Goal: Task Accomplishment & Management: Manage account settings

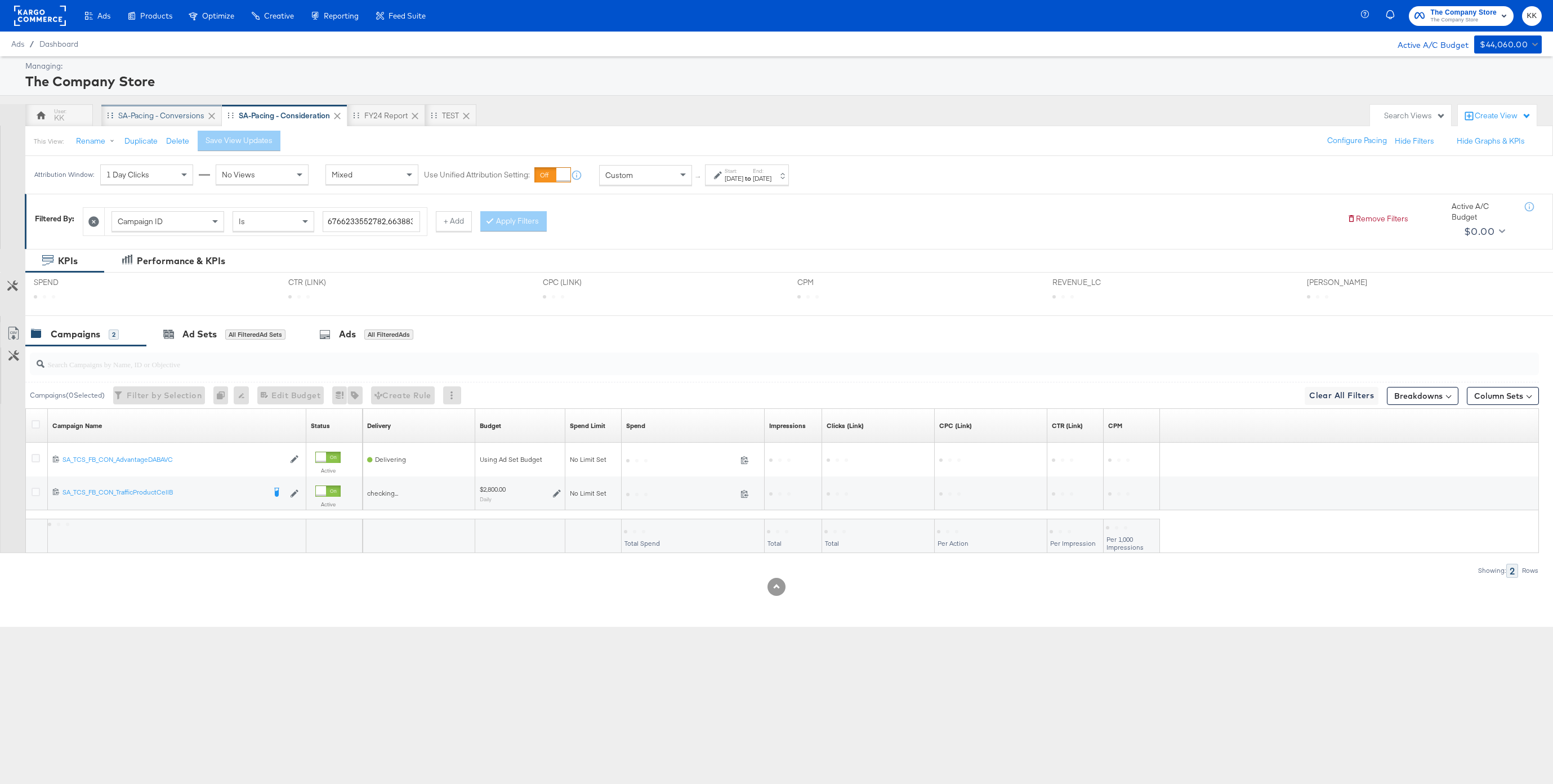
click at [133, 105] on div "SA-Pacing - Conversions" at bounding box center [161, 115] width 121 height 23
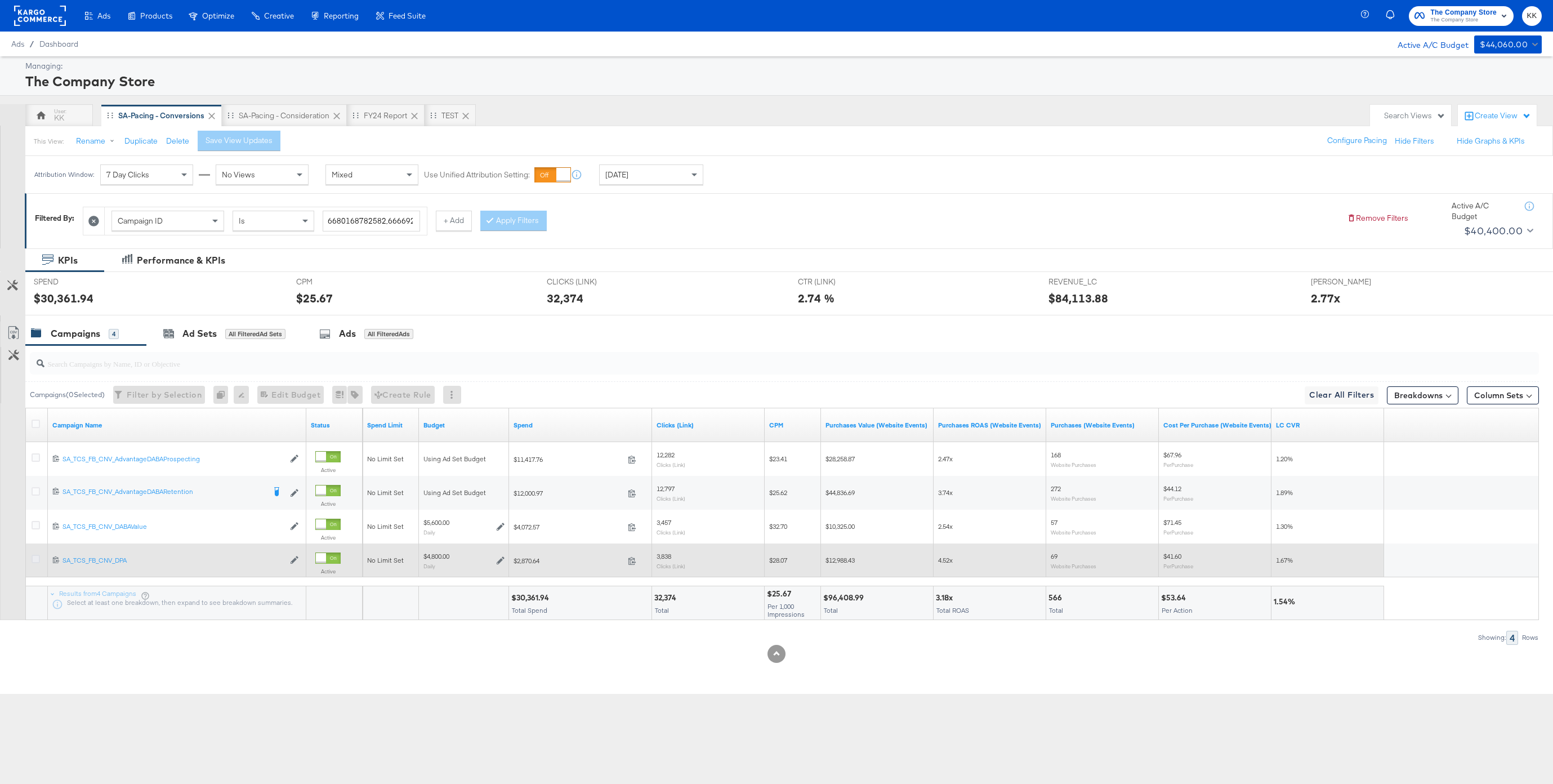
click at [34, 559] on icon at bounding box center [35, 558] width 8 height 8
click at [0, 0] on input "checkbox" at bounding box center [0, 0] width 0 height 0
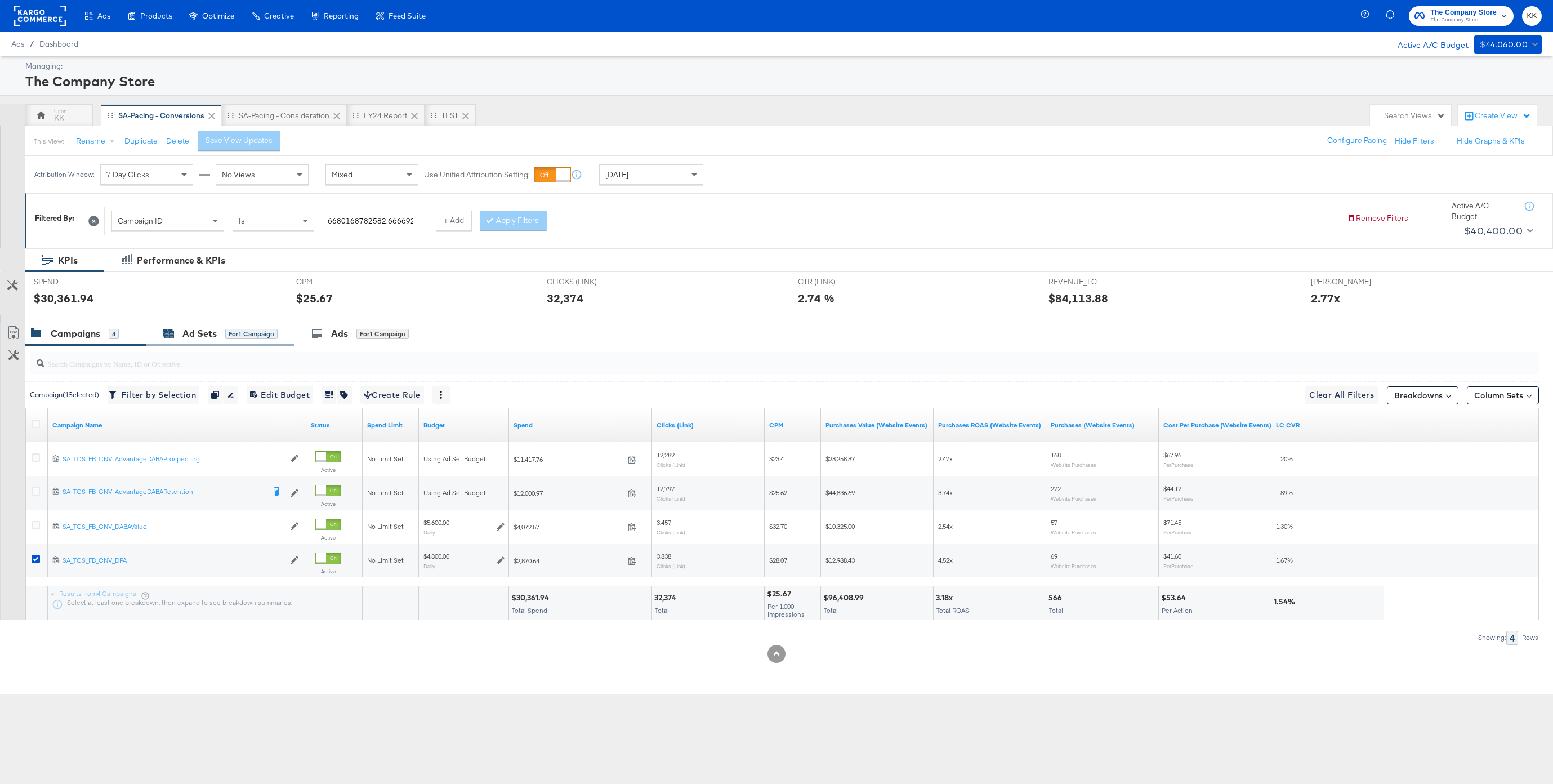
click at [226, 338] on div "for 1 Campaign" at bounding box center [251, 334] width 52 height 10
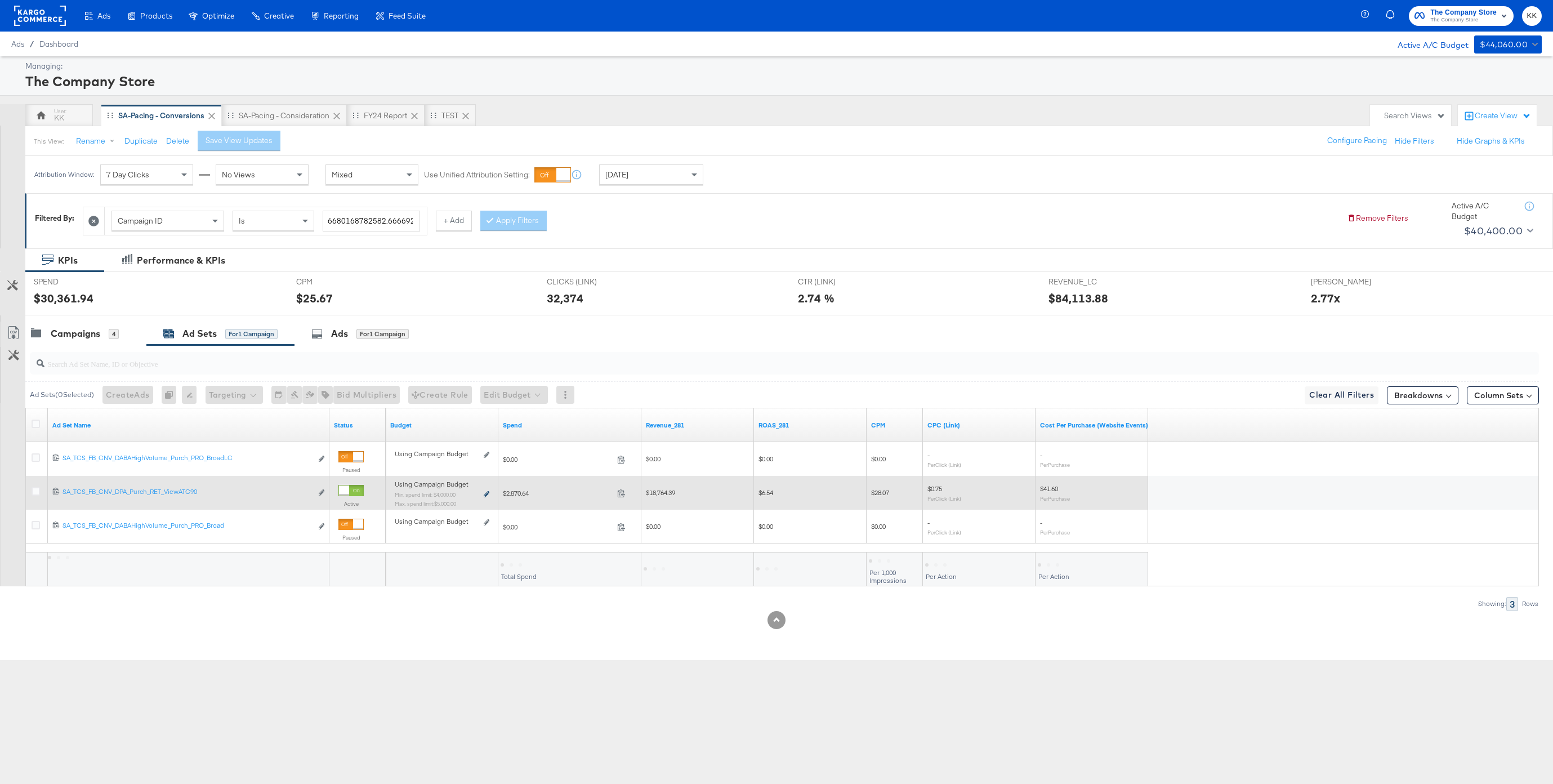
click at [486, 493] on icon at bounding box center [486, 494] width 6 height 6
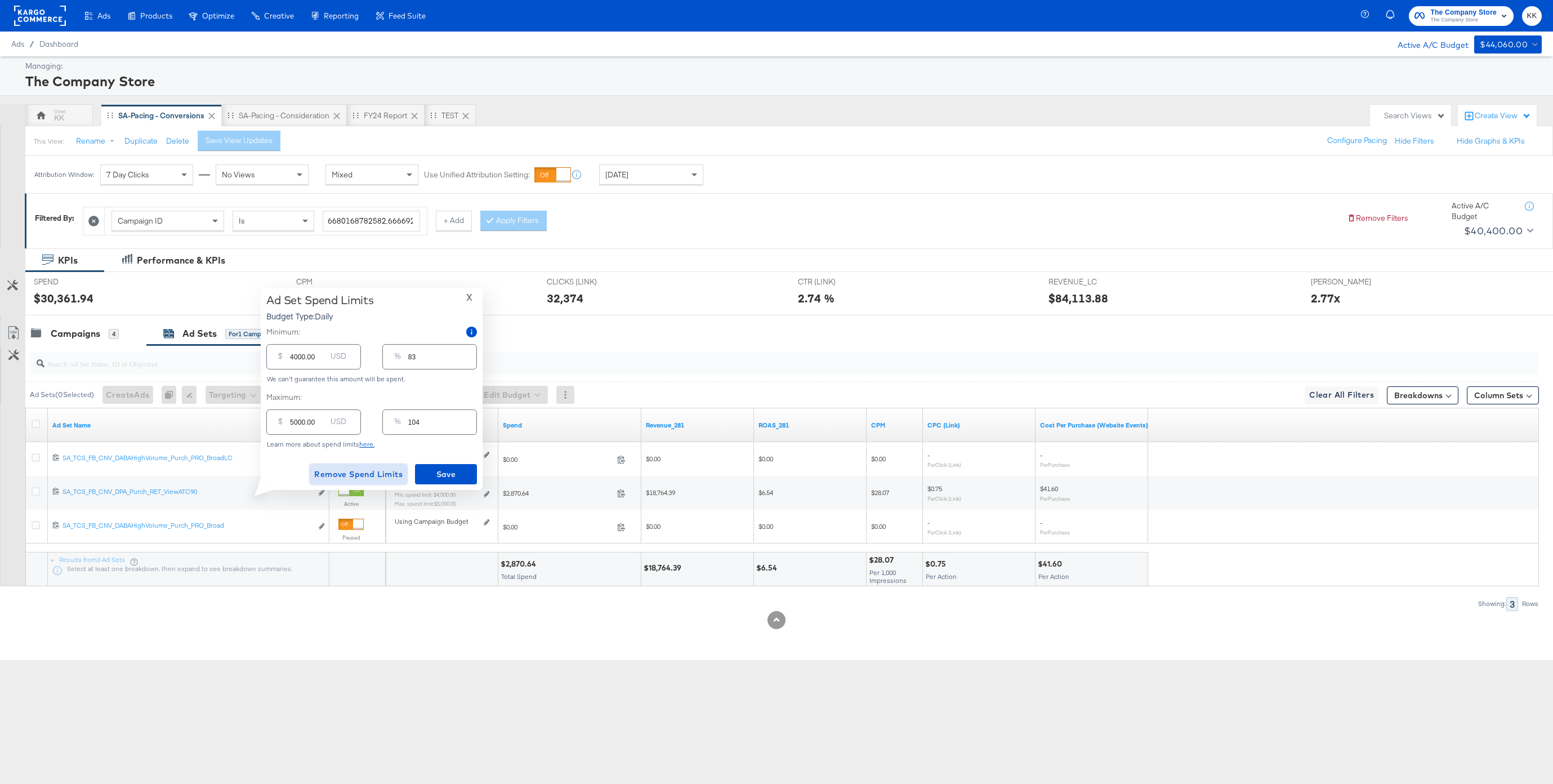
click at [337, 465] on button "Remove Spend Limits" at bounding box center [358, 474] width 97 height 20
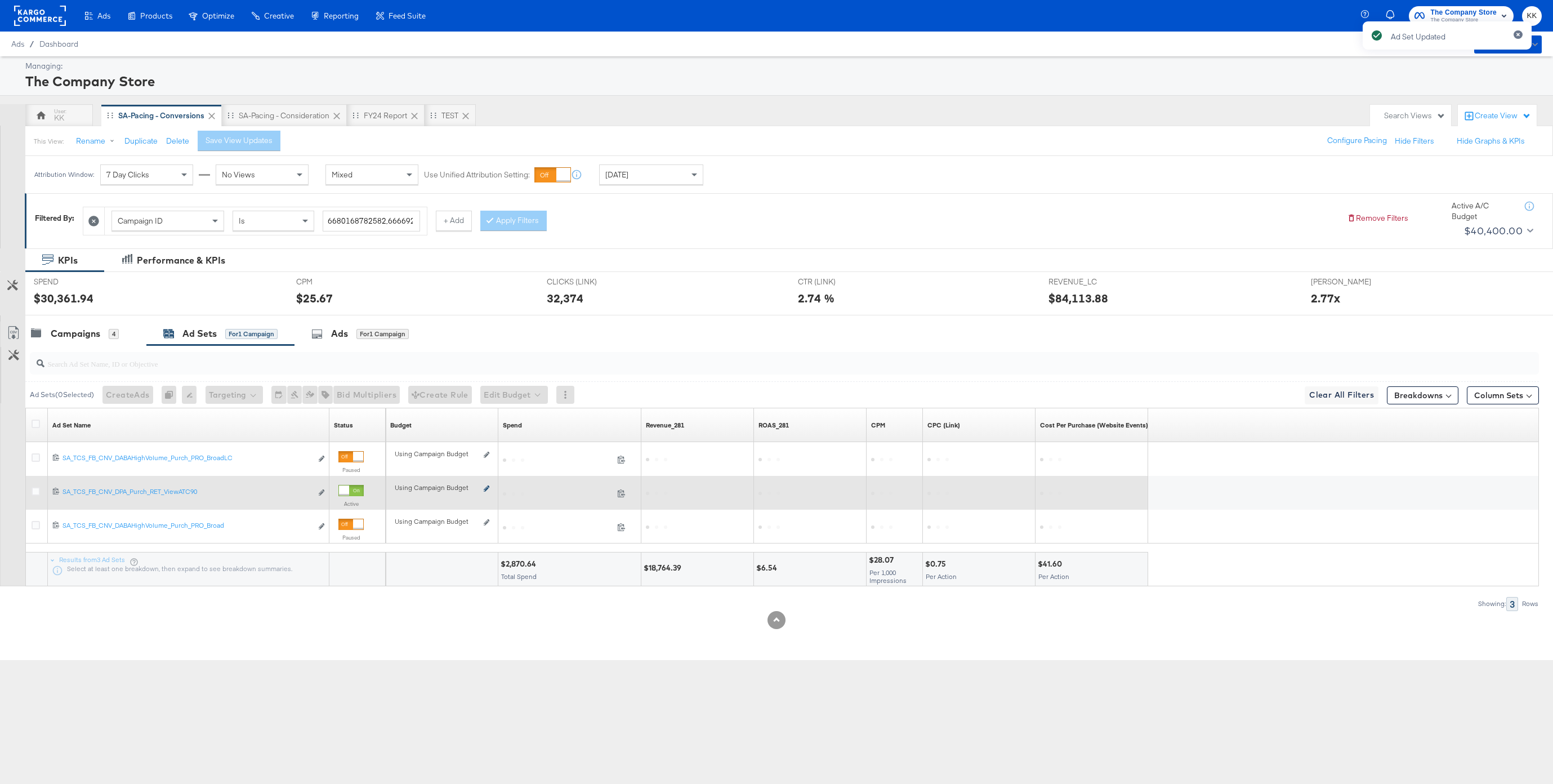
click at [485, 491] on icon at bounding box center [486, 489] width 6 height 6
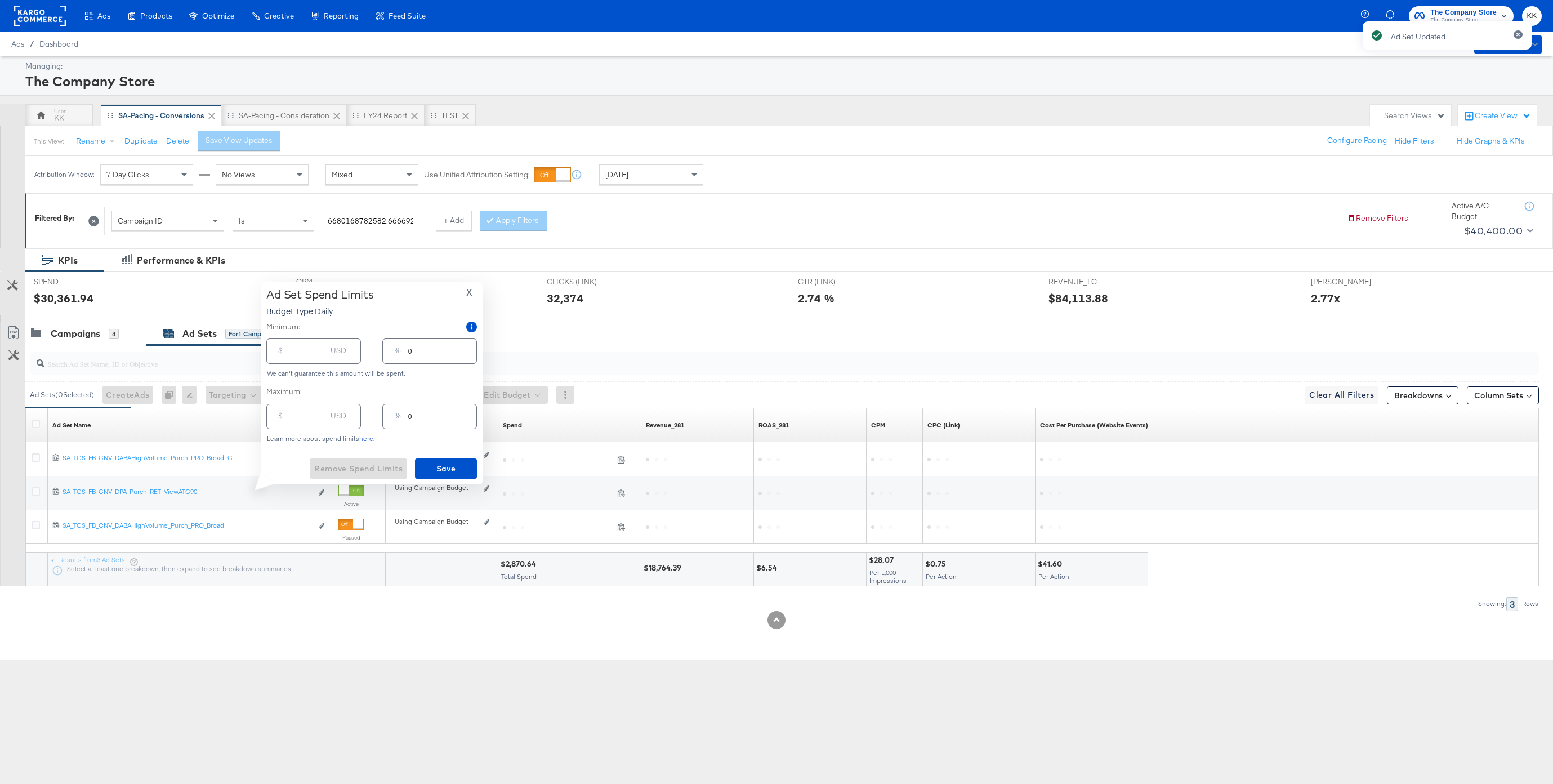
click at [296, 351] on input "number" at bounding box center [308, 347] width 36 height 24
type input "4"
type input "40"
type input "1"
type input "400"
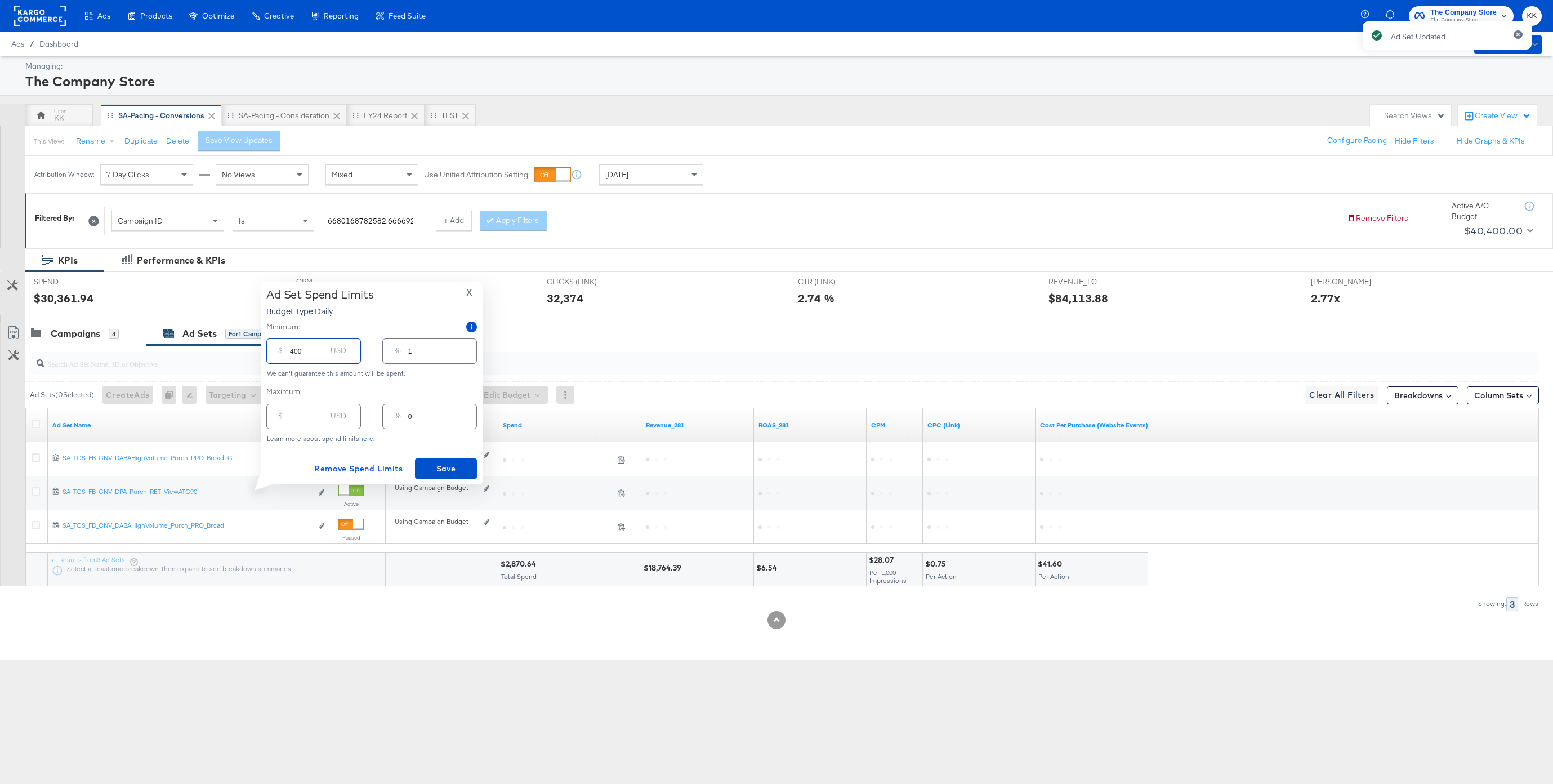
type input "8"
type input "4000"
type input "83"
type input "4000.00"
click at [433, 464] on span "Save" at bounding box center [446, 469] width 53 height 14
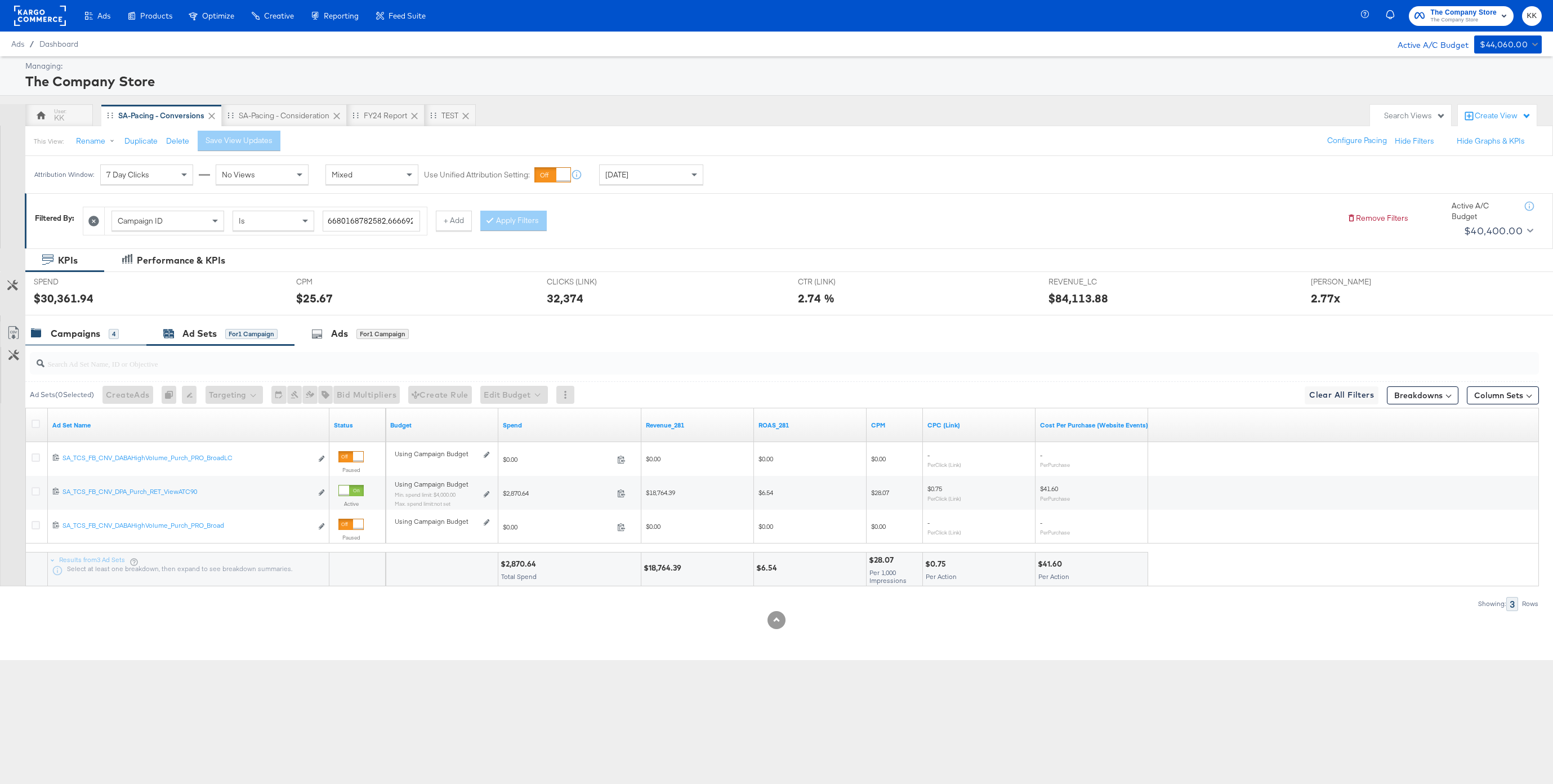
click at [100, 328] on div "Campaigns 4" at bounding box center [75, 333] width 88 height 13
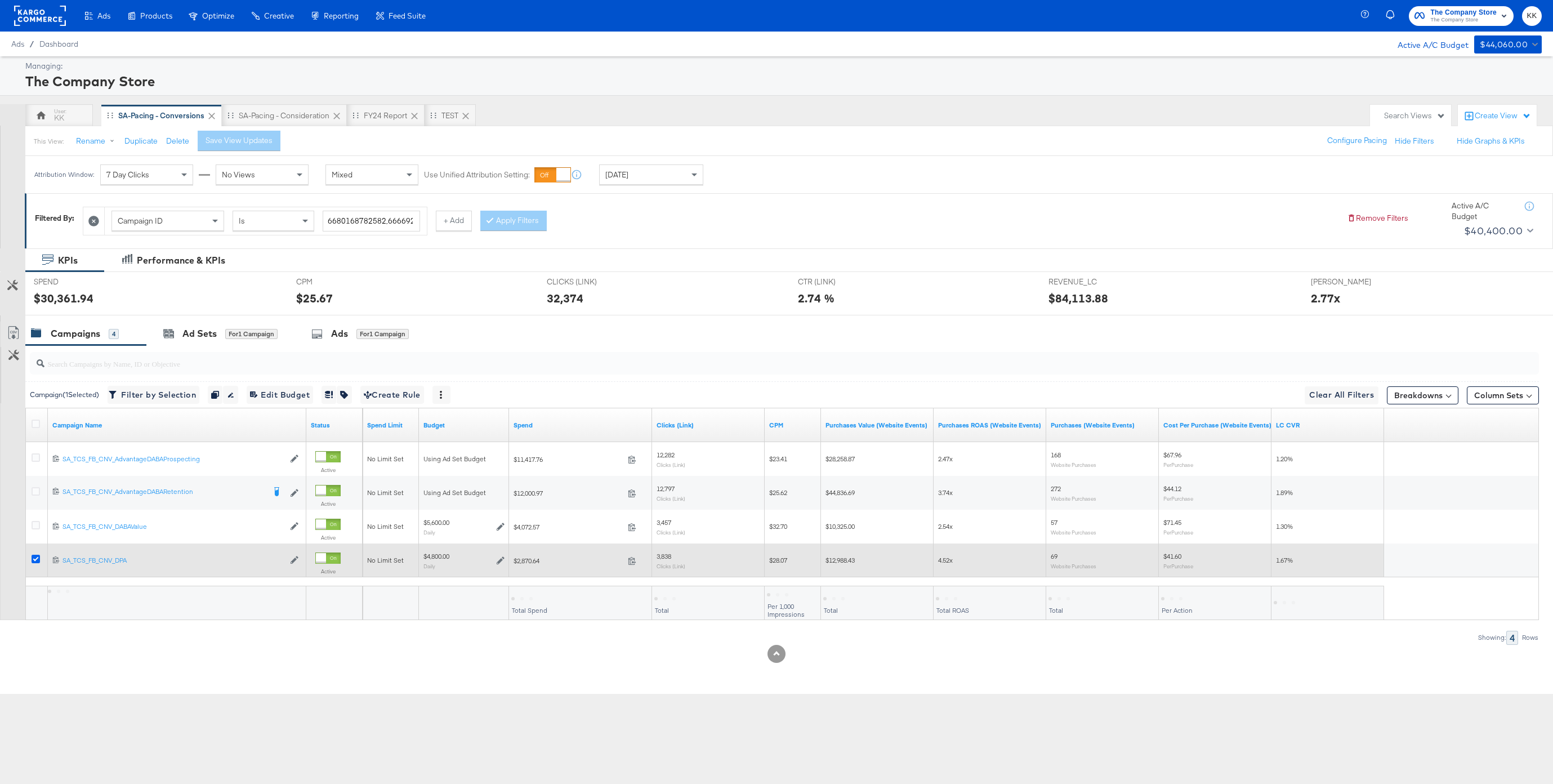
click at [34, 559] on icon at bounding box center [35, 558] width 8 height 8
click at [0, 0] on input "checkbox" at bounding box center [0, 0] width 0 height 0
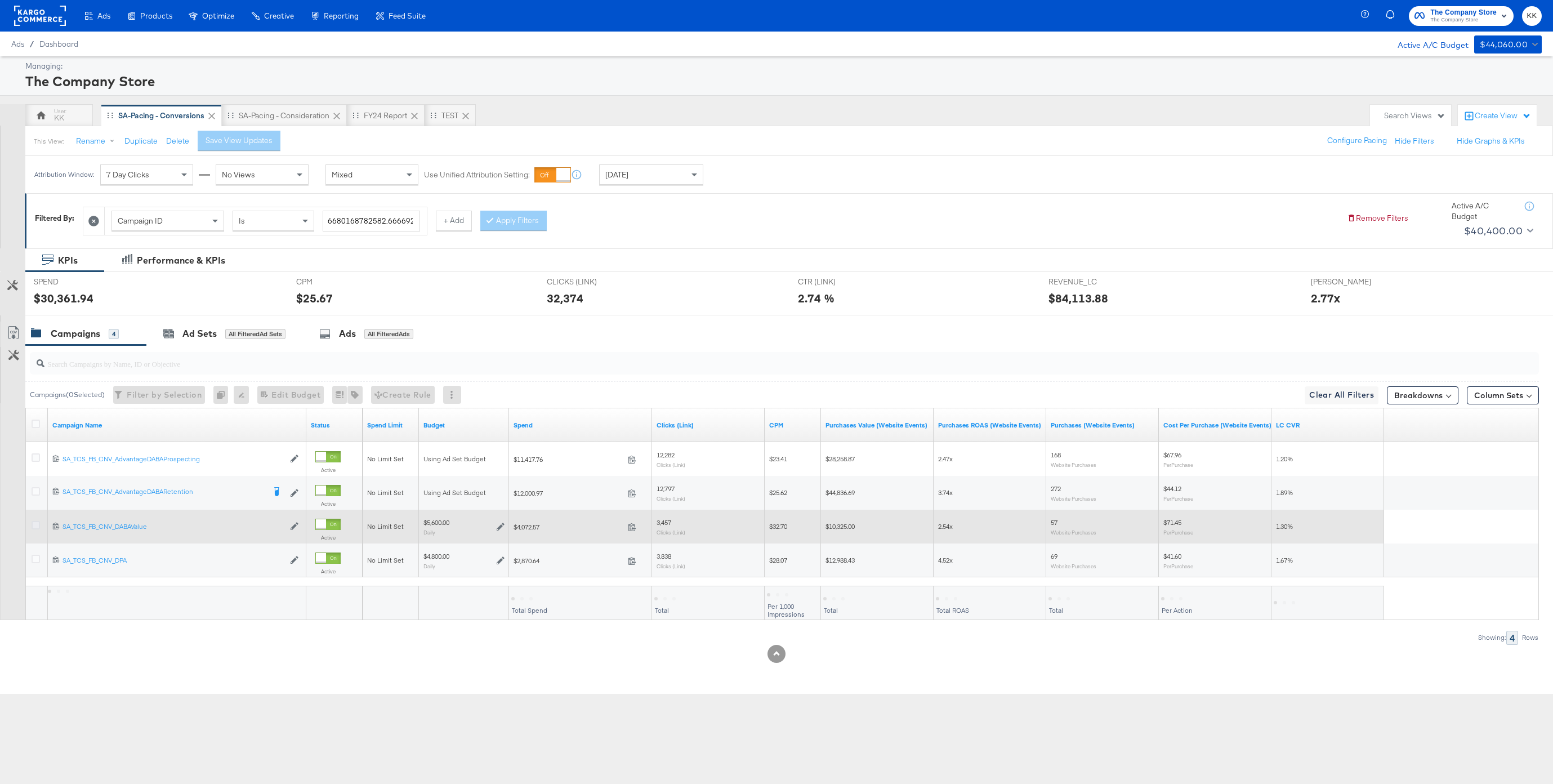
click at [34, 522] on icon at bounding box center [35, 525] width 8 height 8
click at [0, 0] on input "checkbox" at bounding box center [0, 0] width 0 height 0
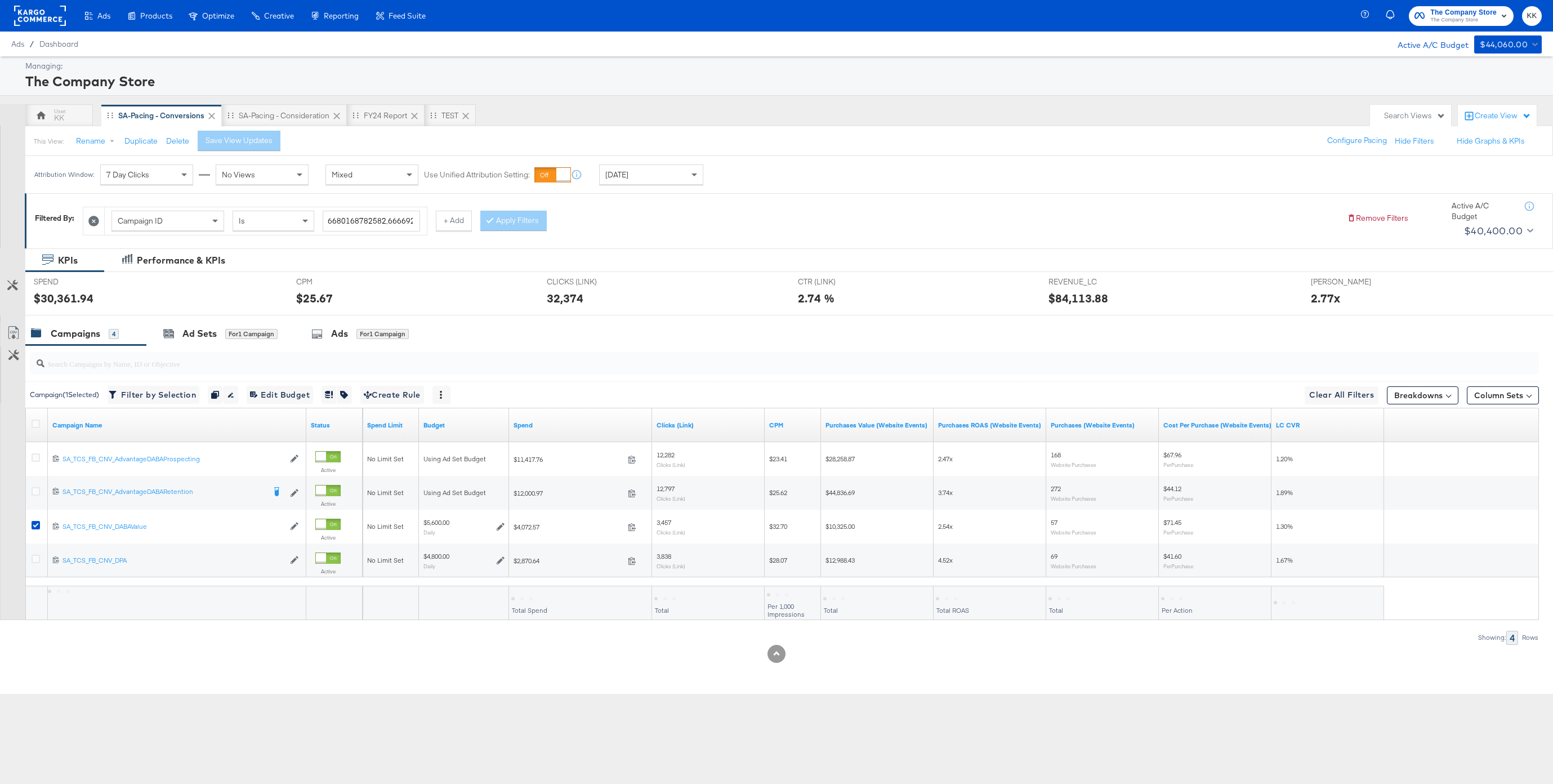
click at [220, 312] on div "SPEND SPEND $30,361.94" at bounding box center [156, 293] width 262 height 43
click at [230, 329] on div "for 1 Campaign" at bounding box center [251, 334] width 52 height 10
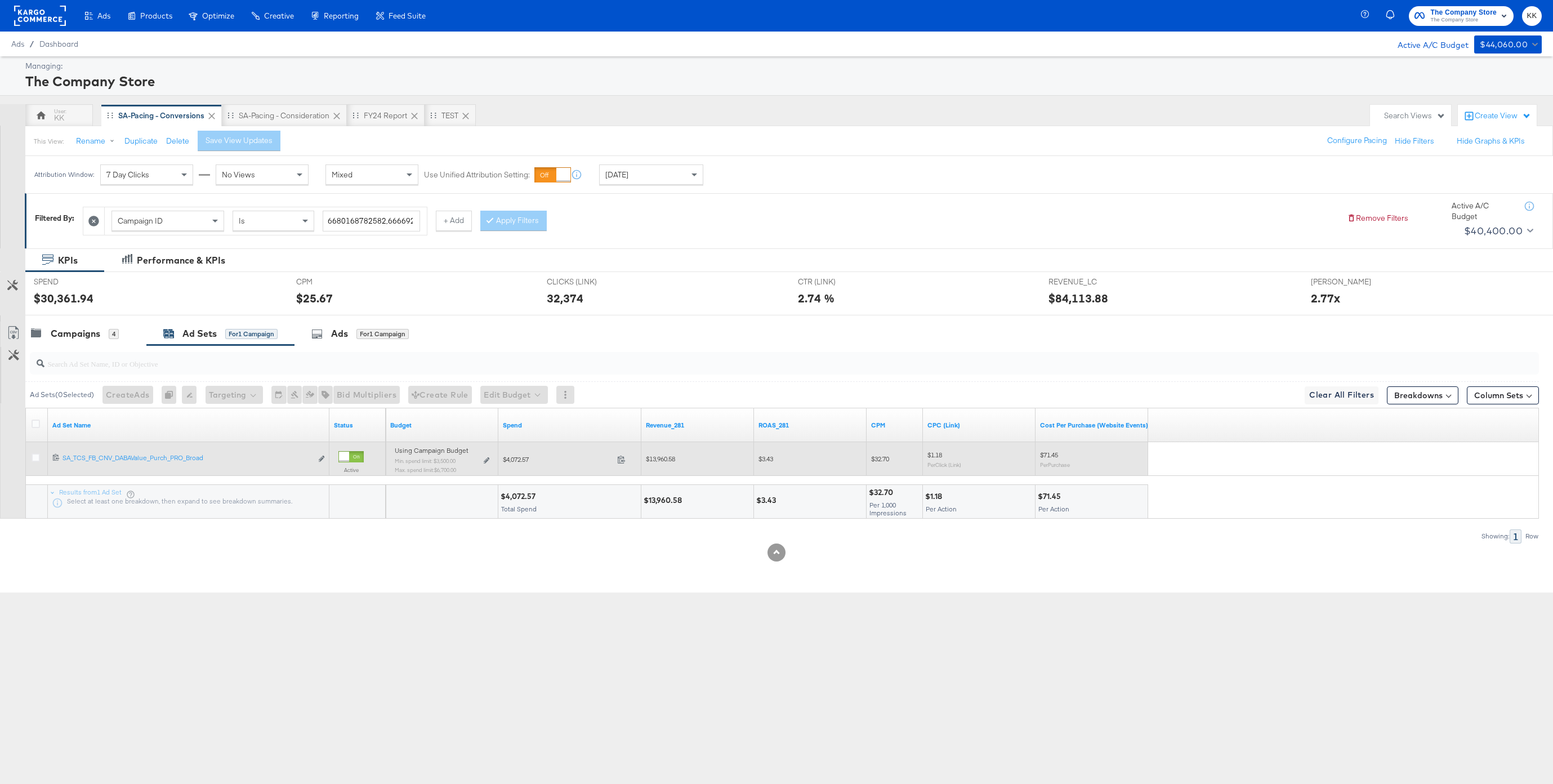
click at [490, 462] on div "Using Campaign Budget Min. spend limit: $3,500.00 Max. spend limit : $6,700.00 …" at bounding box center [442, 464] width 104 height 35
click at [486, 458] on icon at bounding box center [486, 460] width 6 height 6
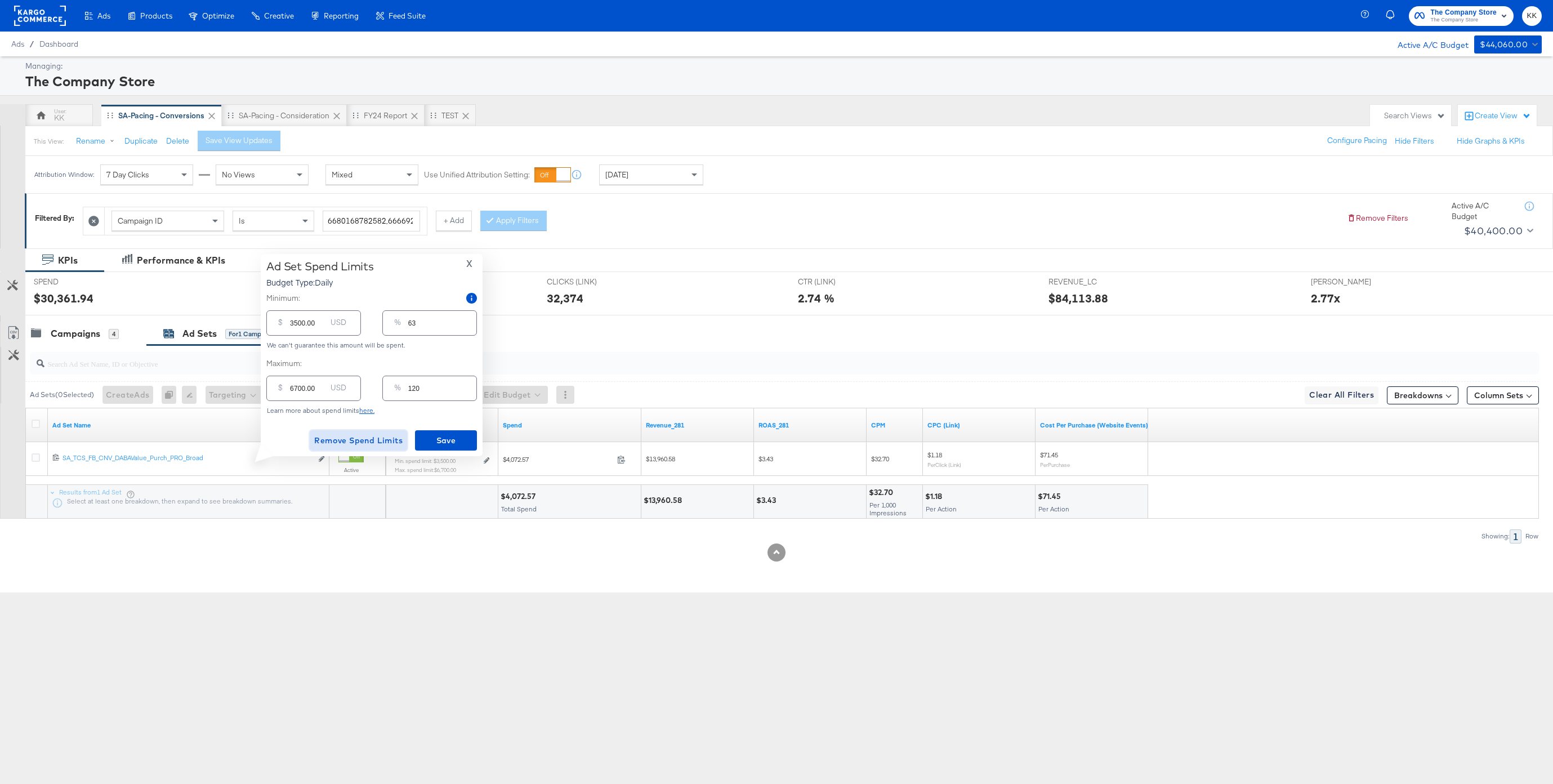
click at [383, 442] on span "Remove Spend Limits" at bounding box center [358, 440] width 88 height 14
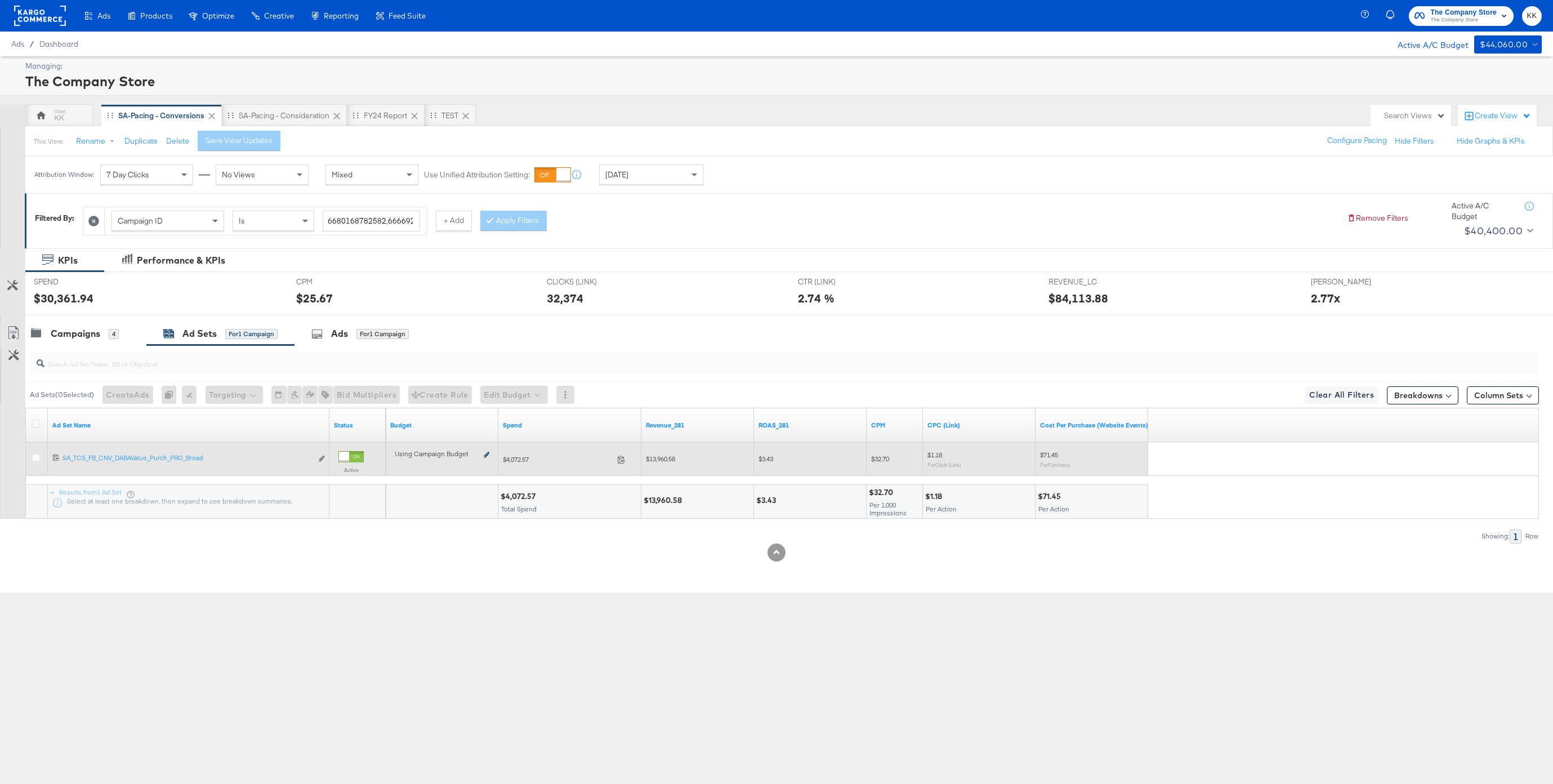
click at [486, 455] on icon at bounding box center [486, 455] width 6 height 6
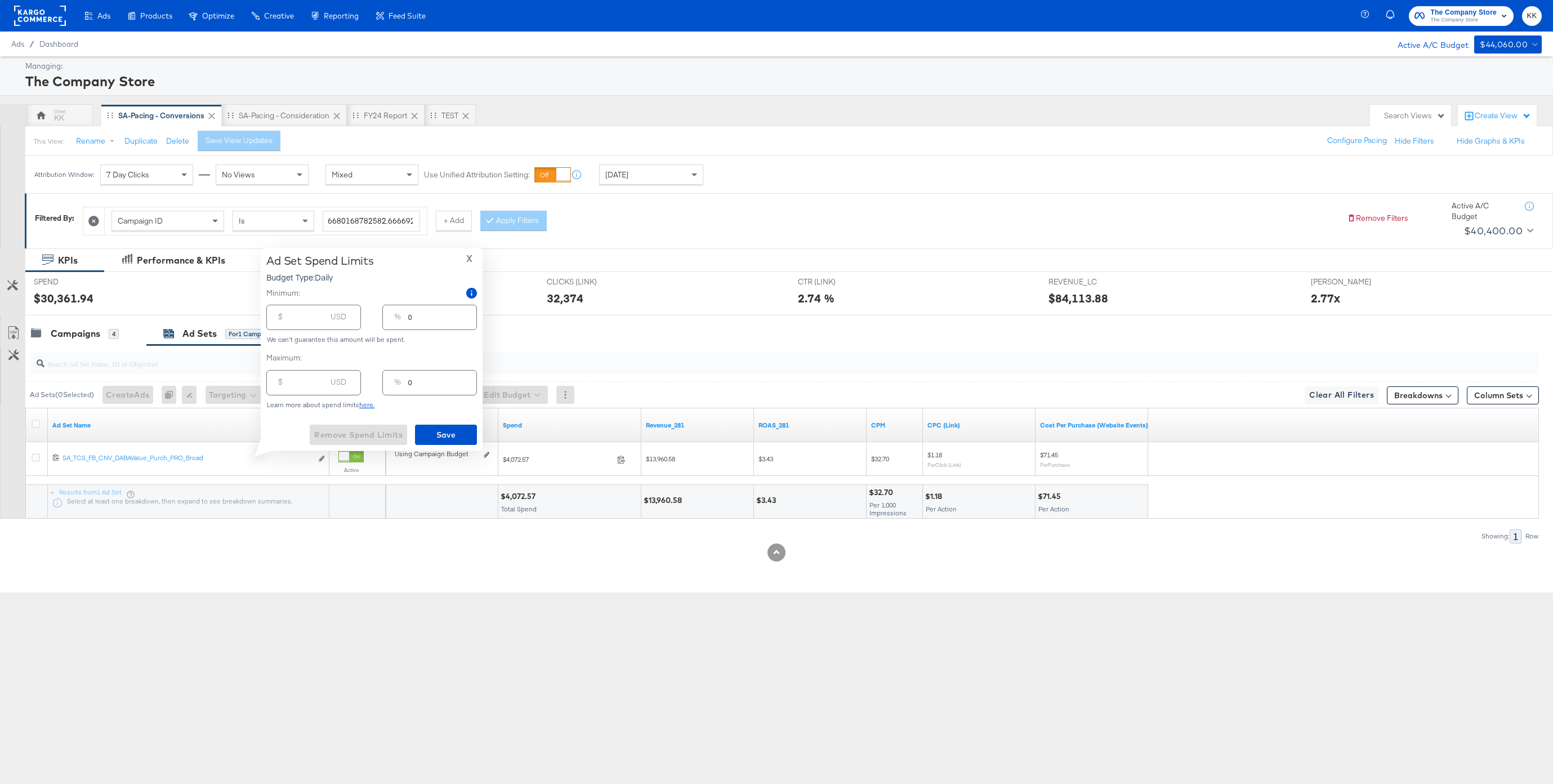
click at [310, 328] on div "$ USD" at bounding box center [313, 317] width 95 height 25
type input "2"
type input "25"
type input "250"
type input "4"
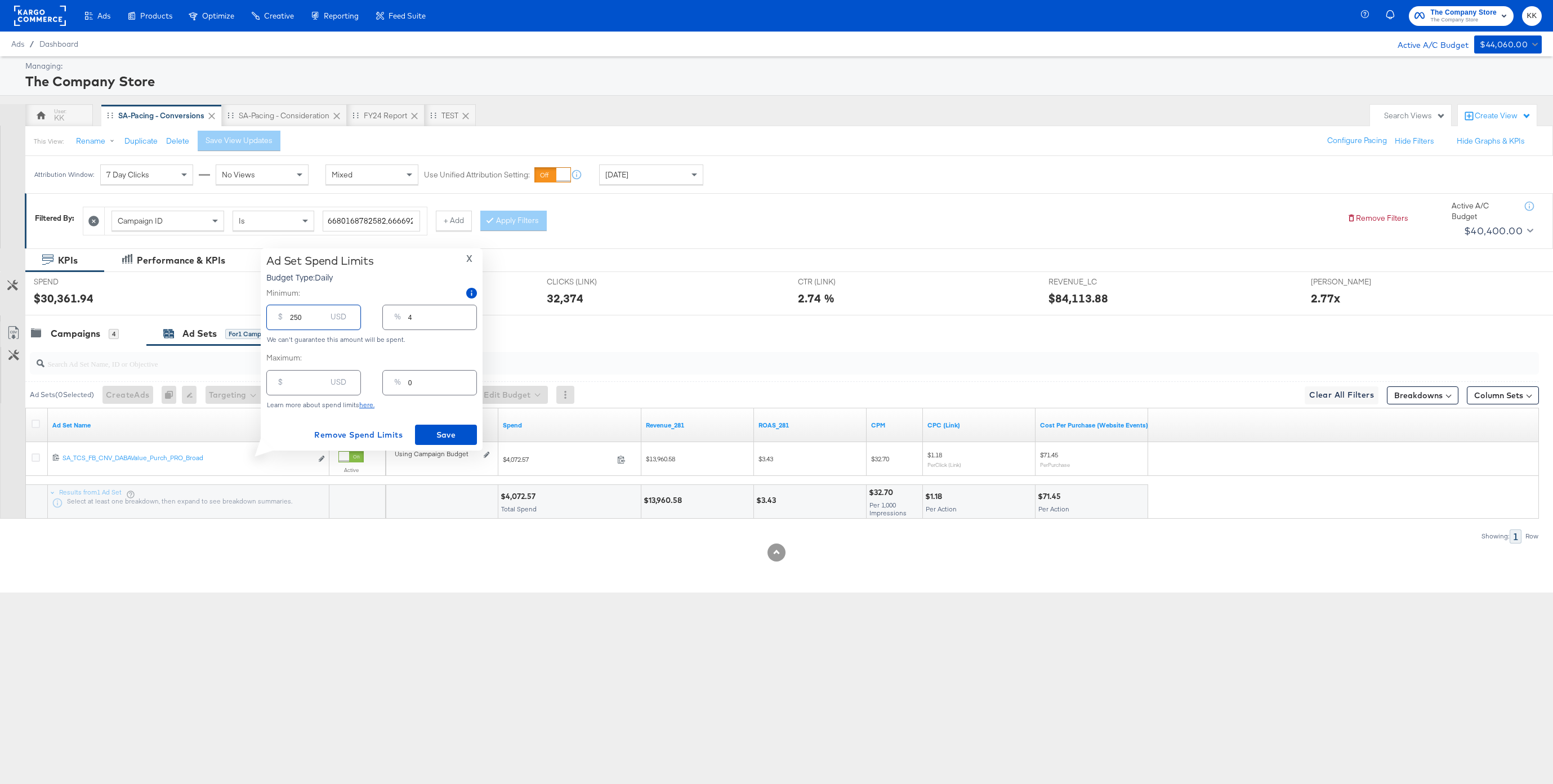
type input "2500"
type input "45"
type input "2500.00"
click at [457, 433] on span "Save" at bounding box center [446, 435] width 53 height 14
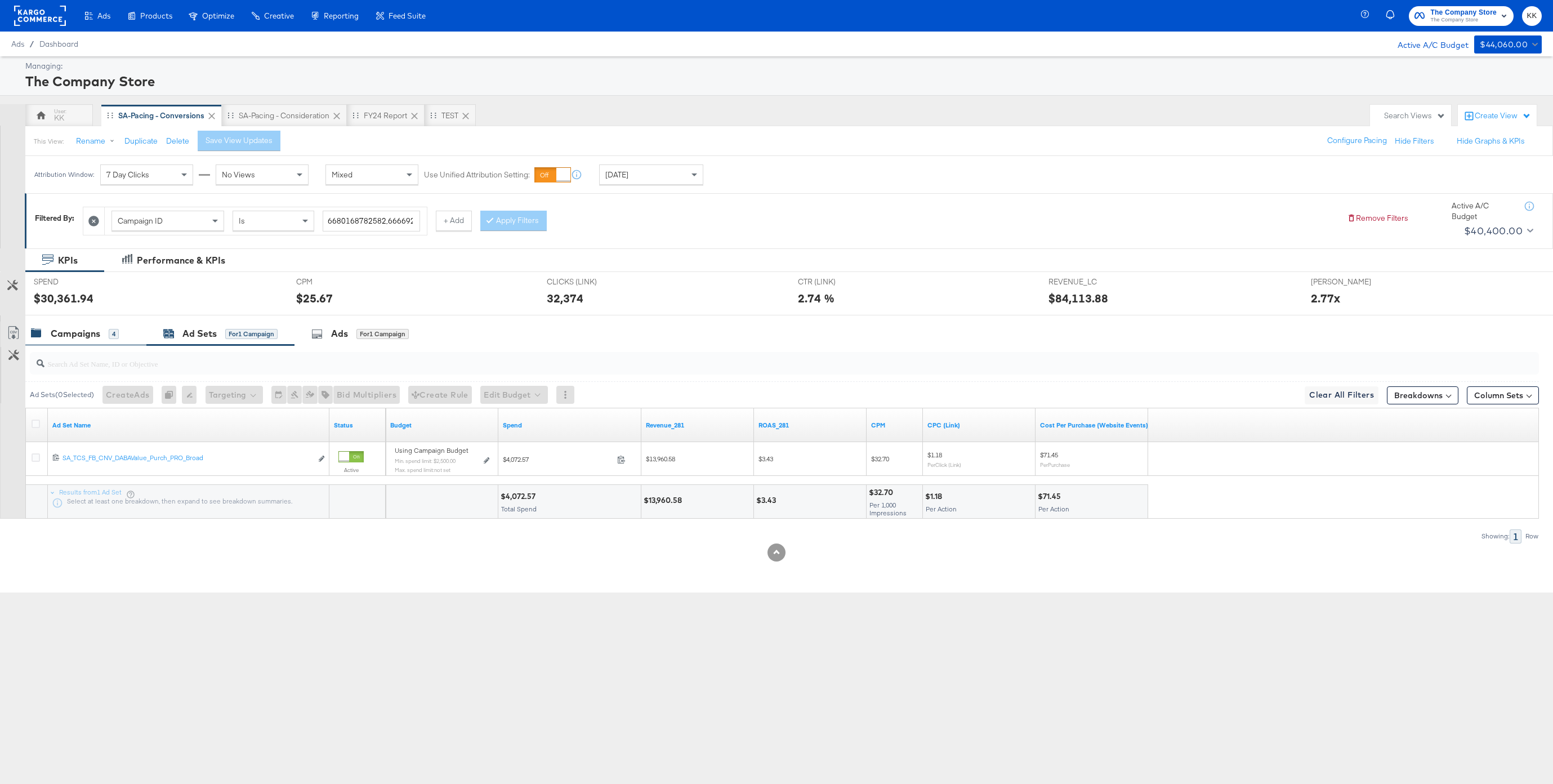
click at [42, 324] on div "Campaigns 4" at bounding box center [86, 334] width 121 height 24
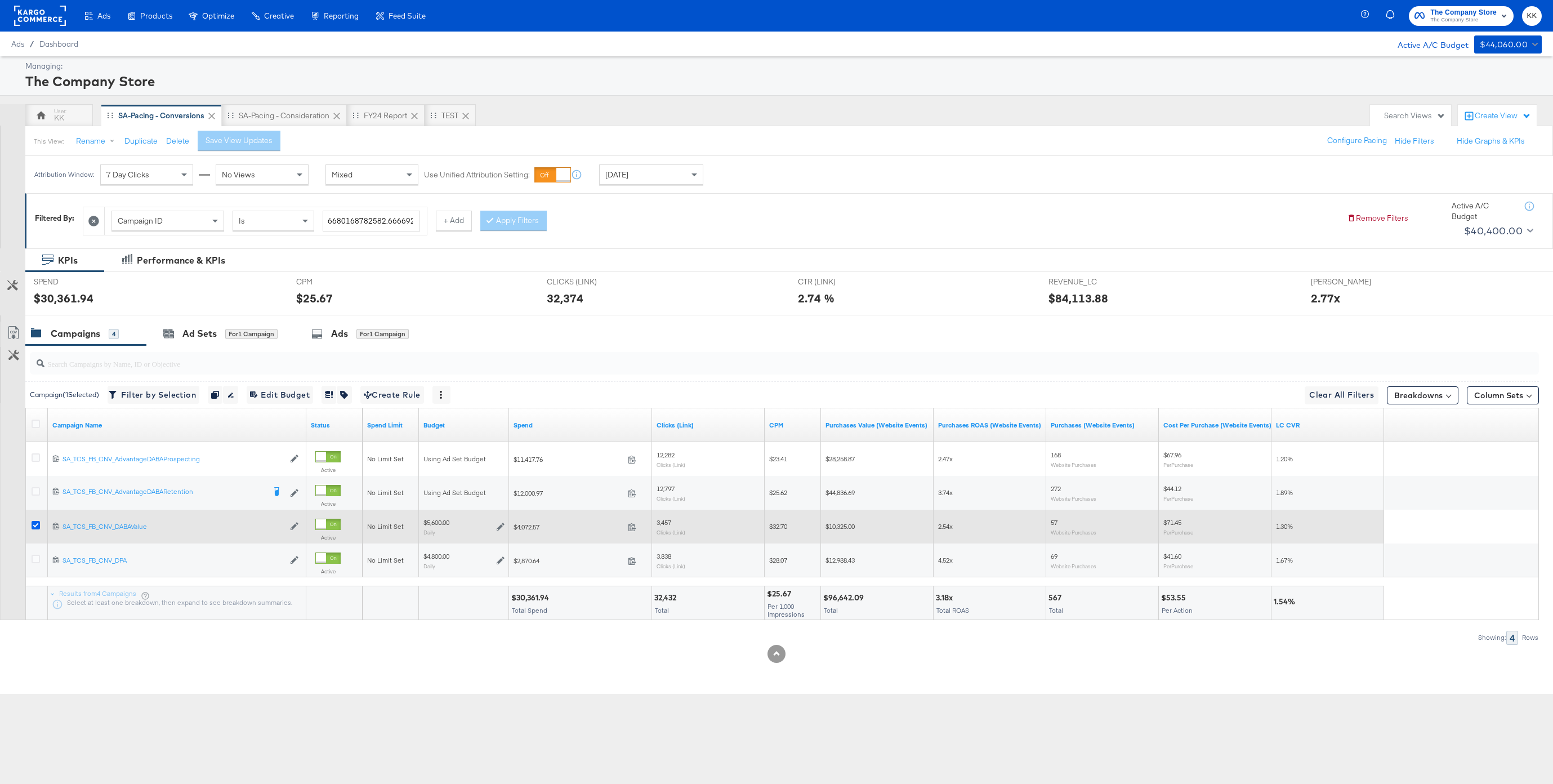
click at [36, 522] on icon at bounding box center [35, 525] width 8 height 8
click at [0, 0] on input "checkbox" at bounding box center [0, 0] width 0 height 0
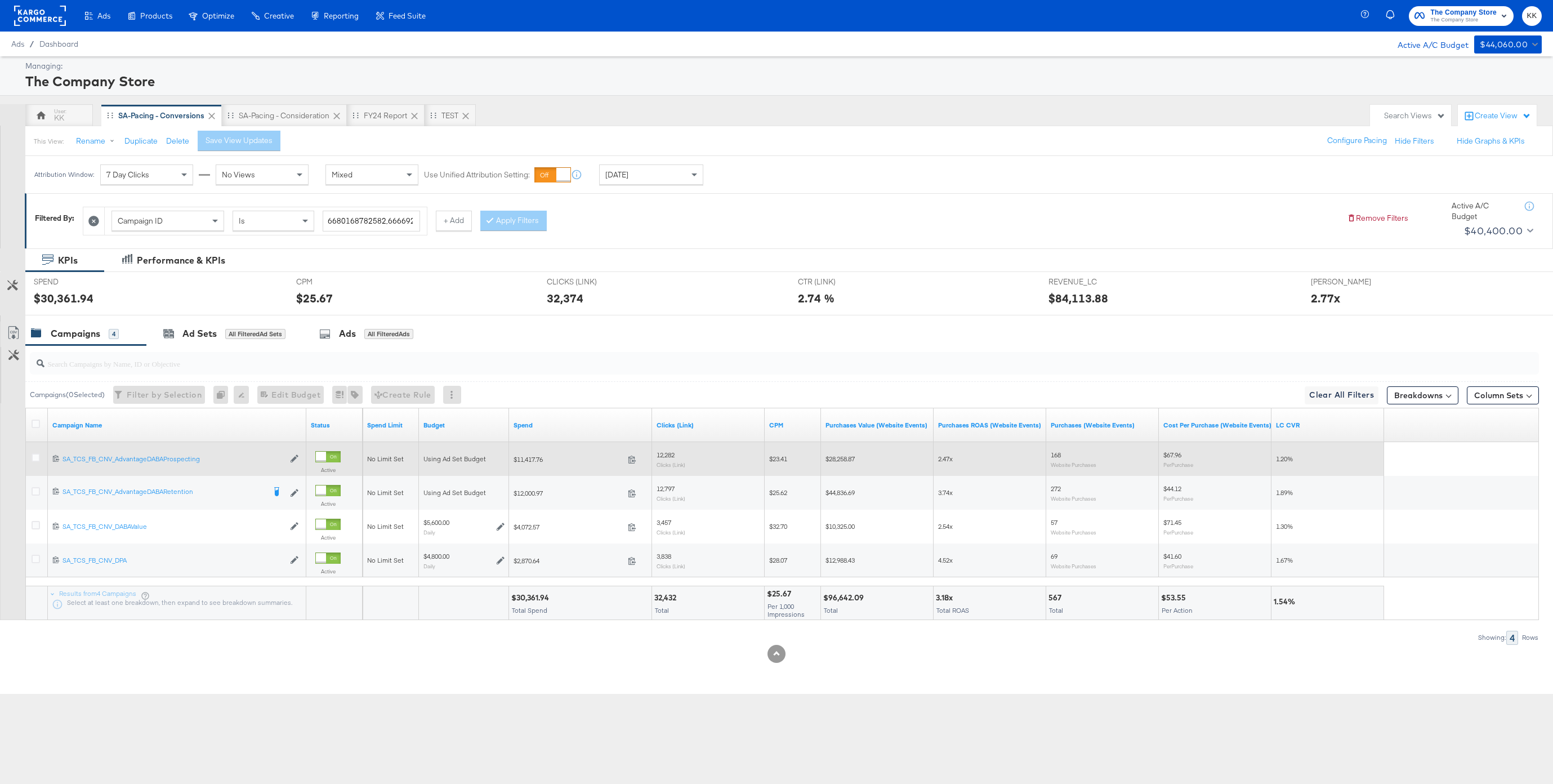
click at [38, 463] on div at bounding box center [37, 458] width 12 height 11
click at [38, 460] on icon at bounding box center [35, 457] width 8 height 8
click at [0, 0] on input "checkbox" at bounding box center [0, 0] width 0 height 0
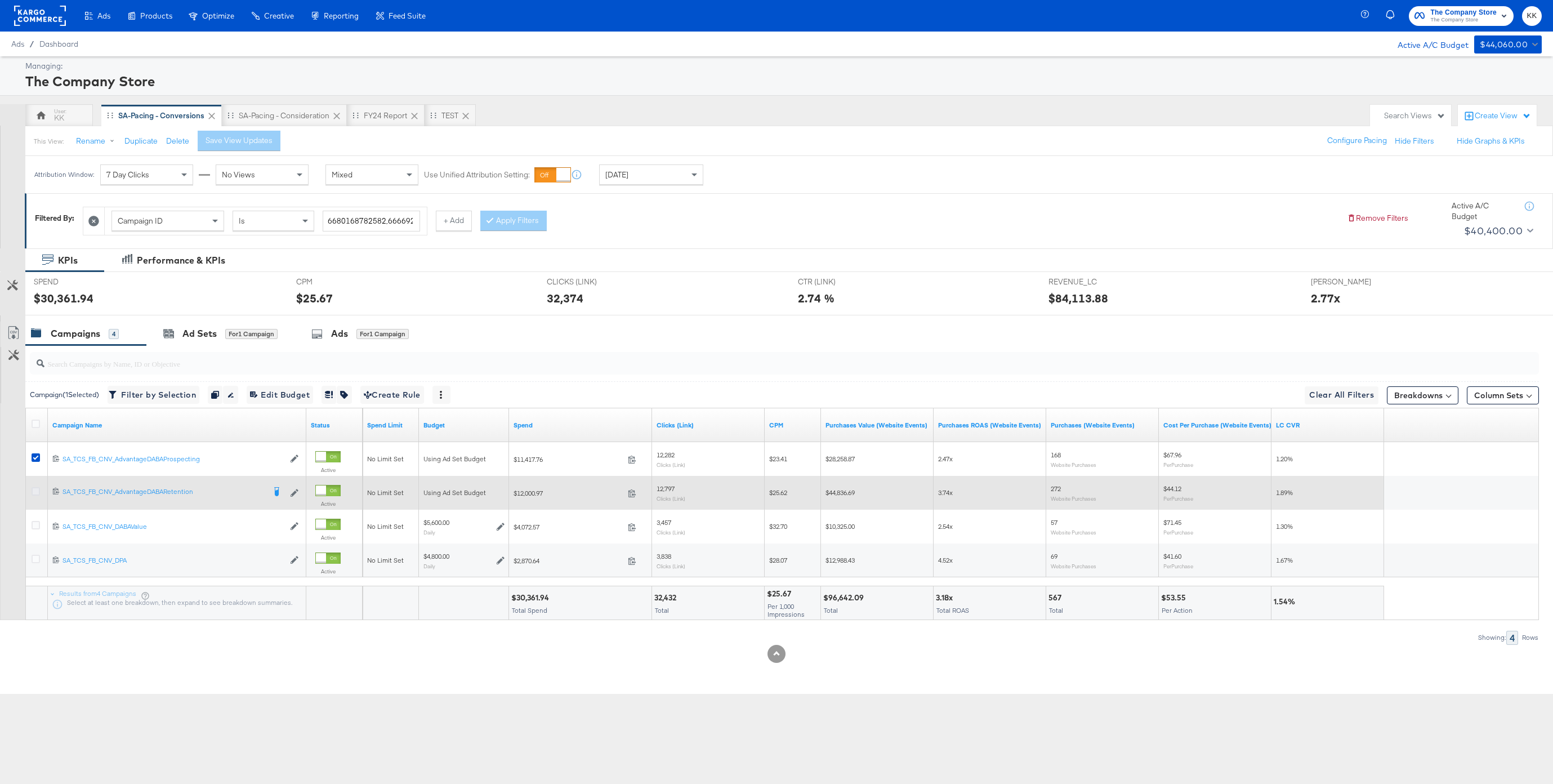
click at [38, 487] on icon at bounding box center [35, 491] width 8 height 8
click at [0, 0] on input "checkbox" at bounding box center [0, 0] width 0 height 0
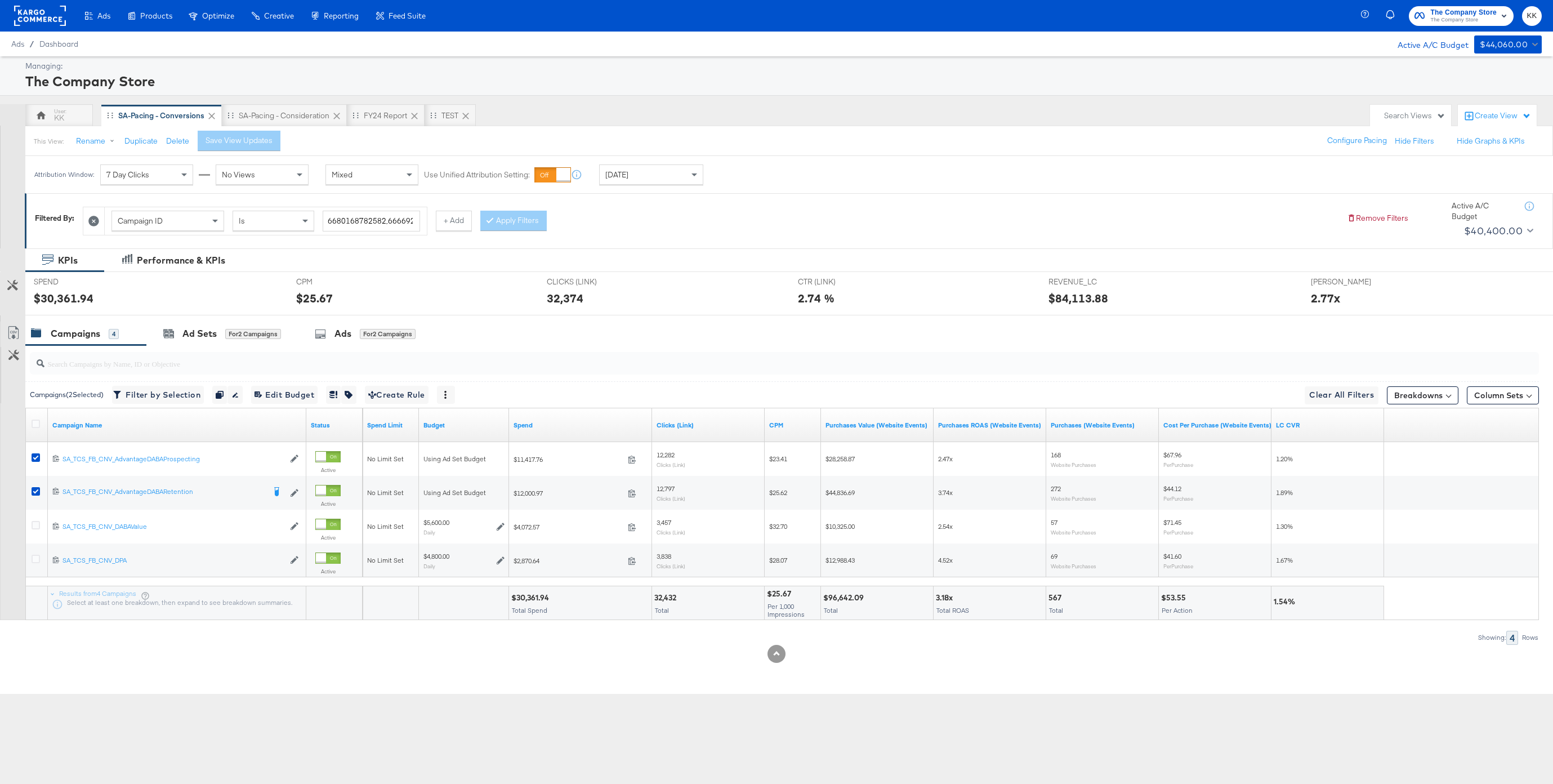
click at [168, 350] on input "search" at bounding box center [720, 359] width 1352 height 22
click at [175, 339] on div "Ad Sets for 2 Campaigns" at bounding box center [222, 333] width 118 height 13
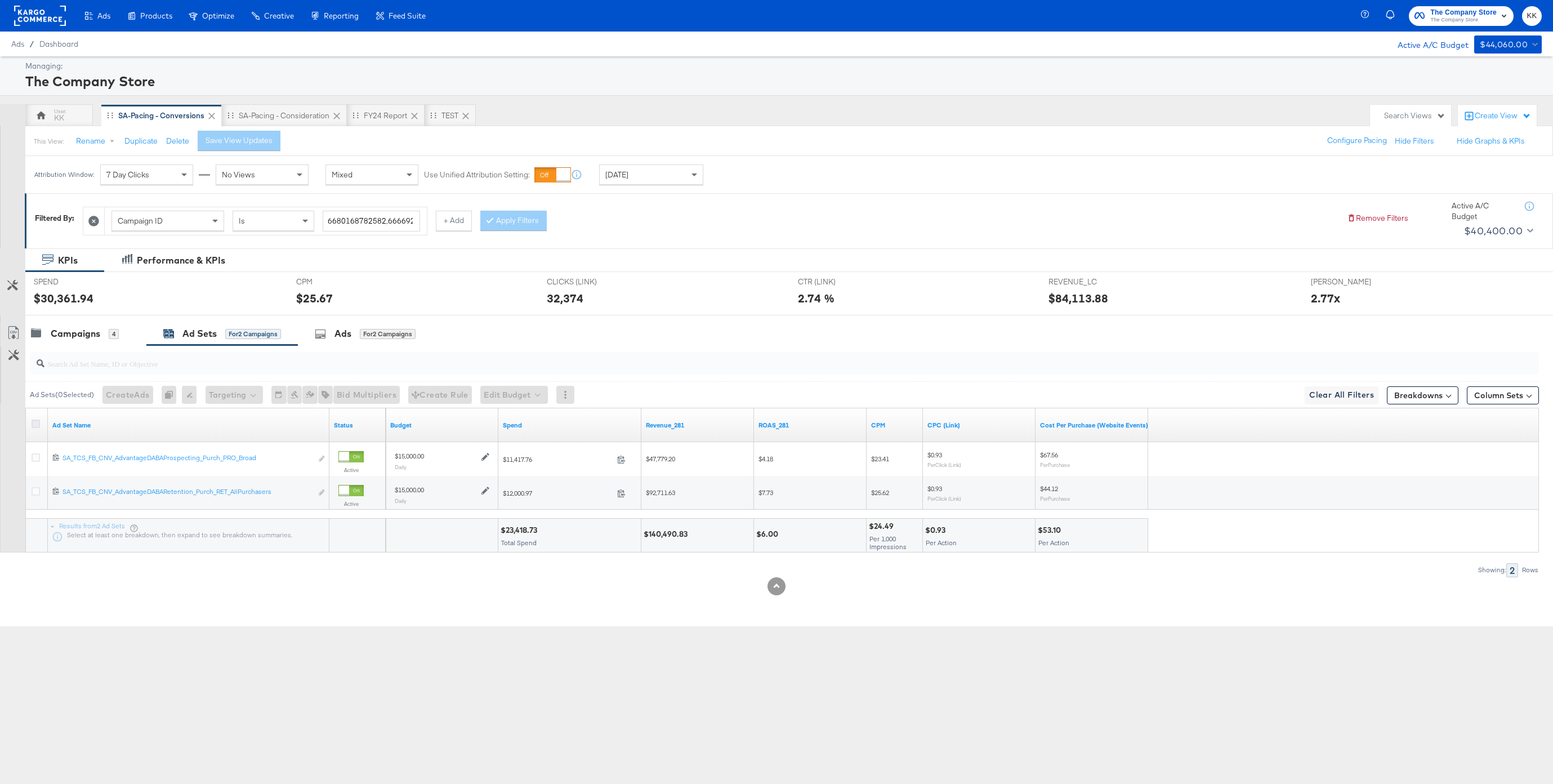
click at [38, 425] on icon at bounding box center [35, 424] width 8 height 8
click at [0, 0] on input "checkbox" at bounding box center [0, 0] width 0 height 0
click at [499, 389] on button "Edit Budget" at bounding box center [508, 395] width 68 height 18
click at [509, 421] on span "Edit Ad Set Budget" at bounding box center [511, 424] width 64 height 15
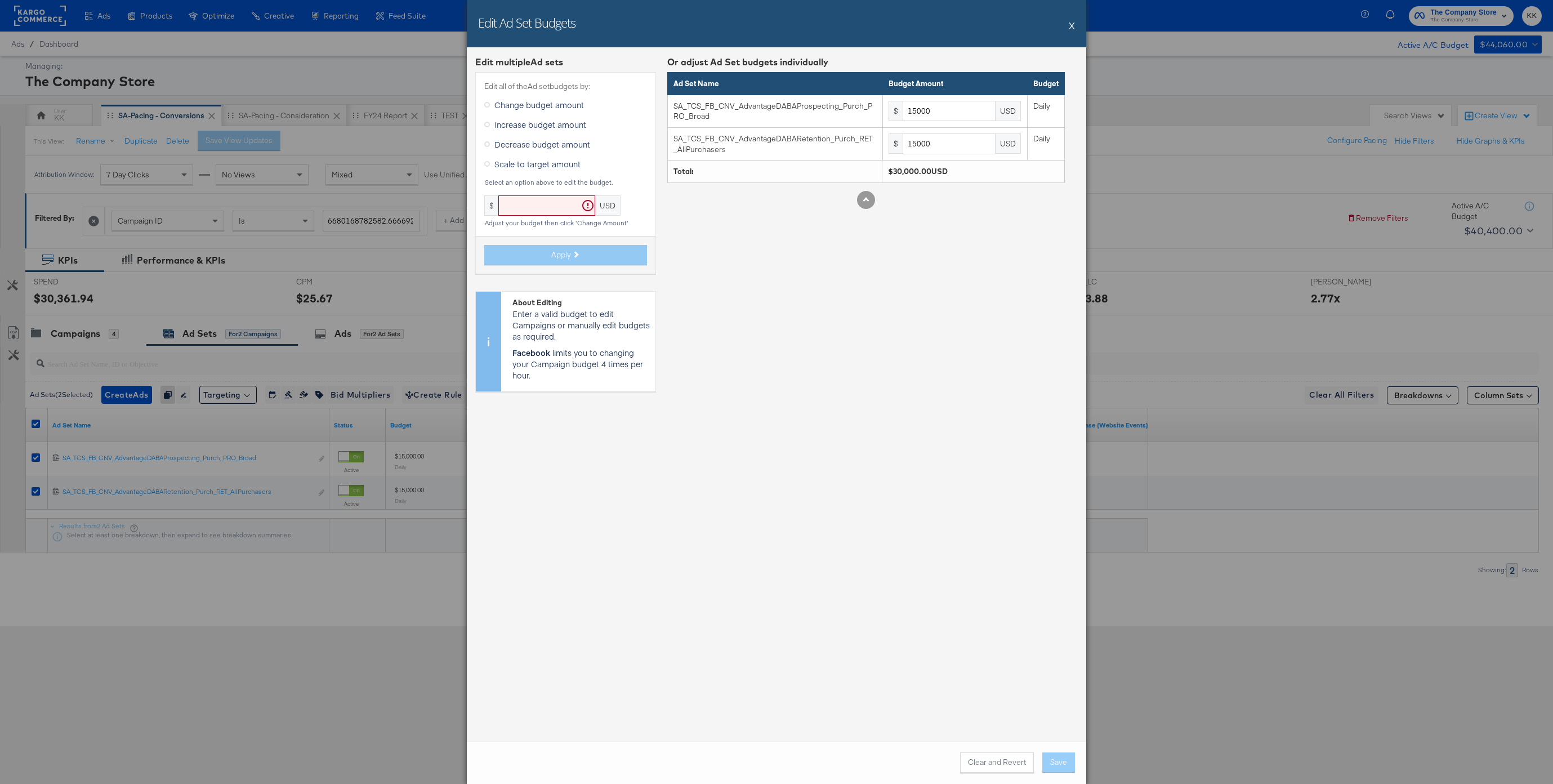
click at [568, 126] on span "Increase budget amount" at bounding box center [540, 124] width 92 height 11
click at [0, 0] on input "Increase budget amount" at bounding box center [0, 0] width 0 height 0
click at [568, 207] on input "text" at bounding box center [582, 206] width 97 height 21
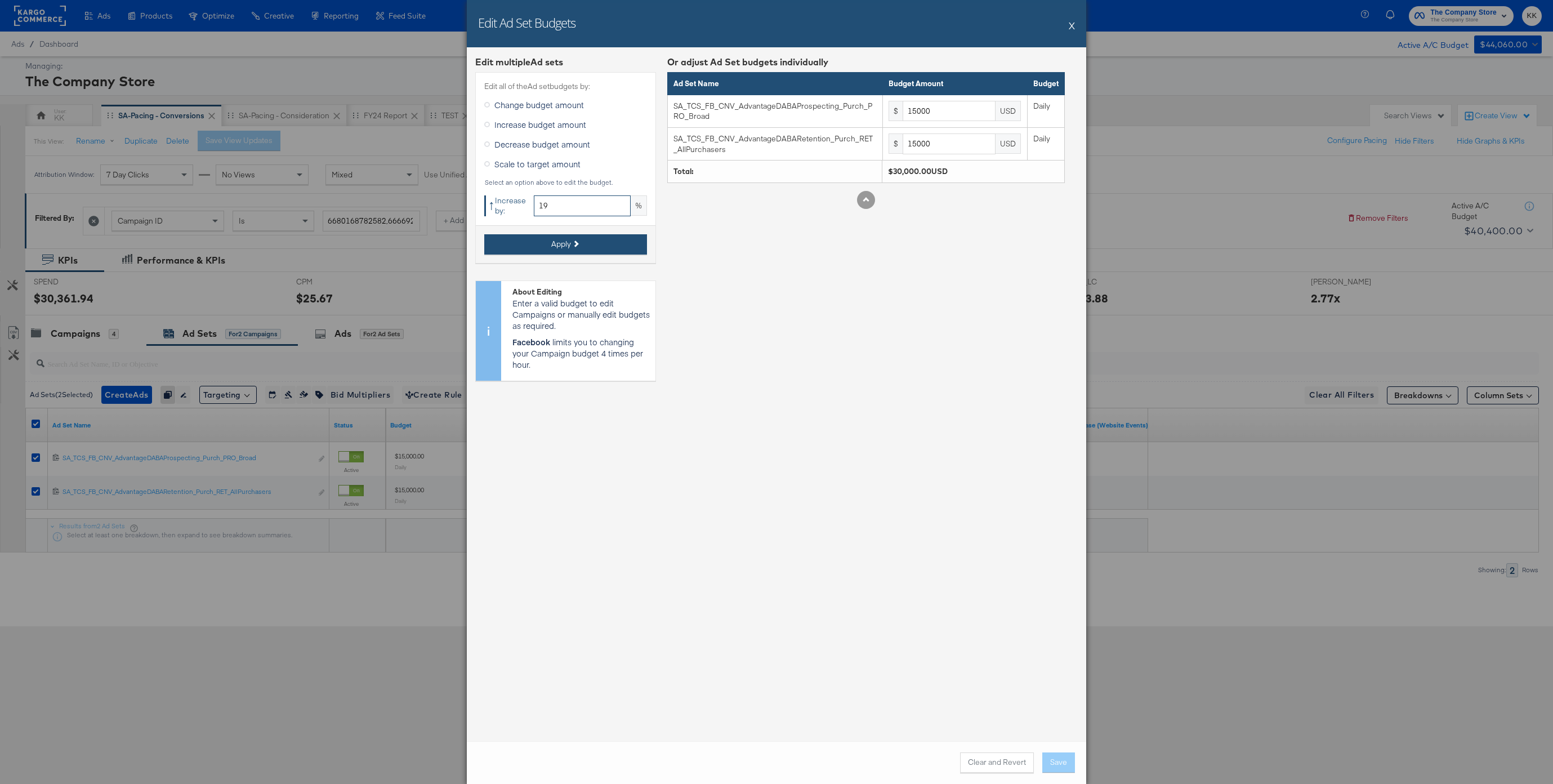
type input "19"
click at [537, 250] on button "Apply" at bounding box center [566, 244] width 163 height 20
type input "17850"
click at [1060, 757] on button "Save" at bounding box center [1058, 762] width 33 height 20
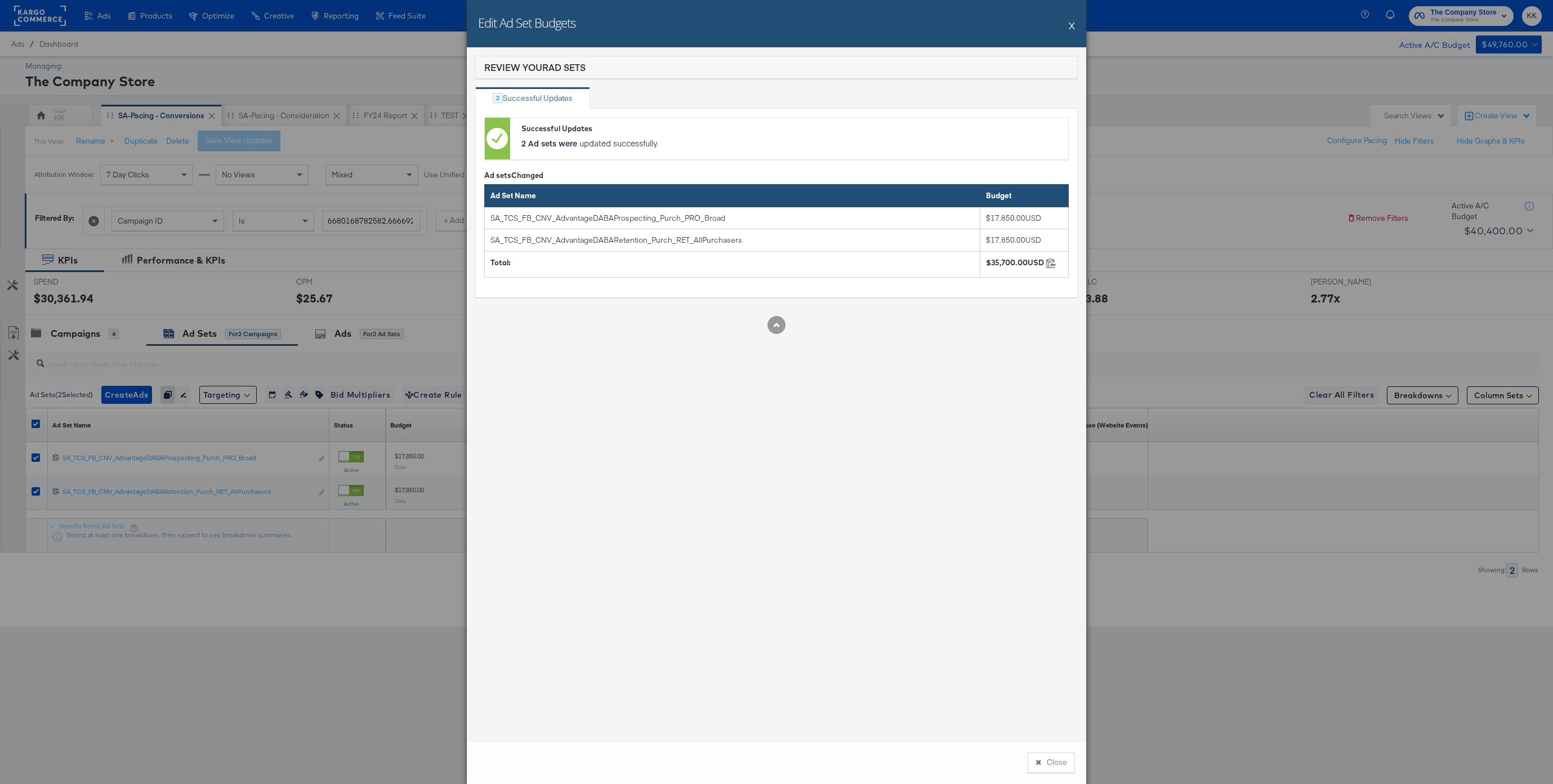
click at [1048, 749] on div "Close" at bounding box center [776, 762] width 620 height 43
click at [1053, 750] on div "Close" at bounding box center [776, 762] width 620 height 43
click at [1053, 760] on button "Close" at bounding box center [1051, 762] width 47 height 20
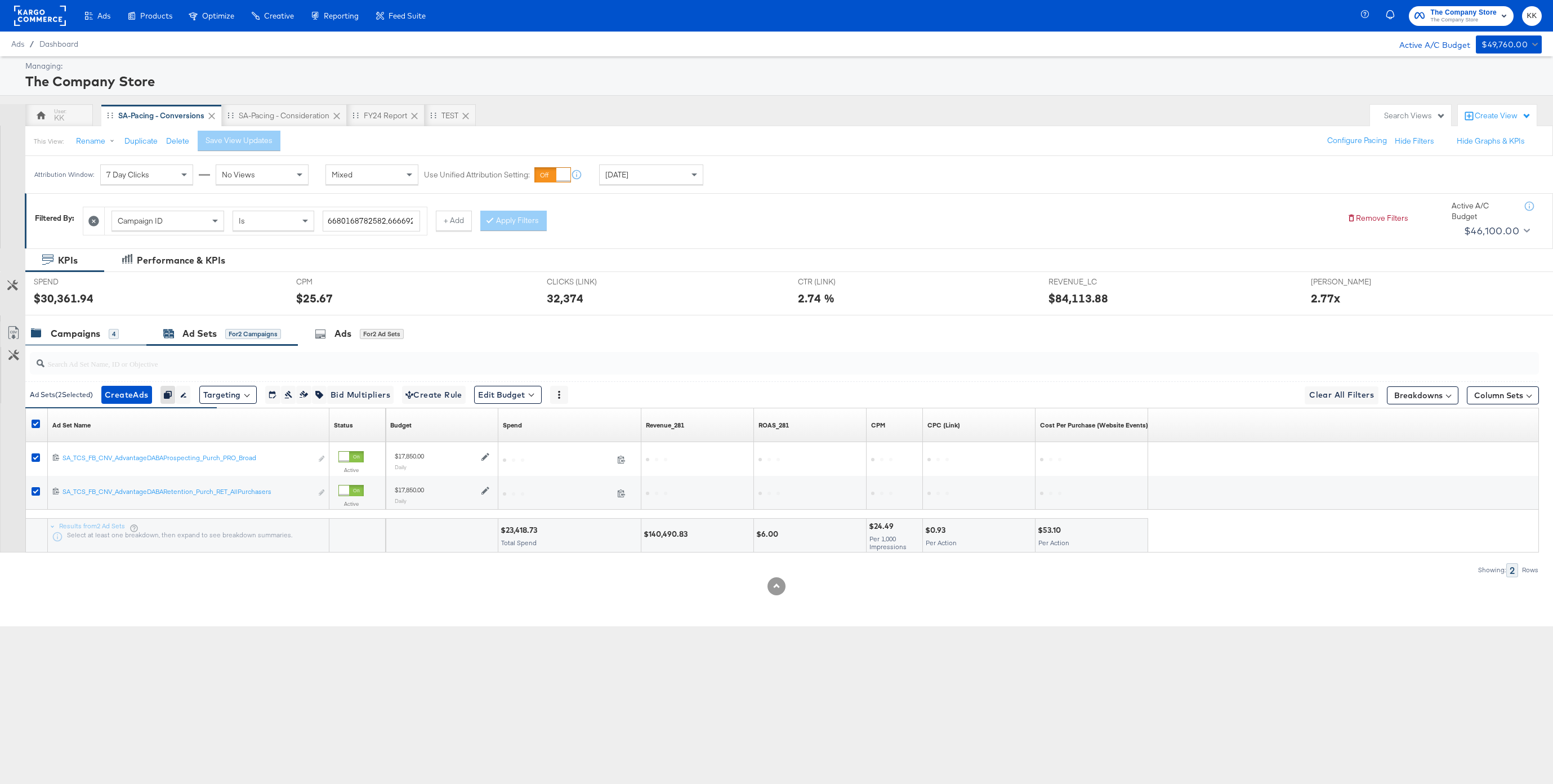
click at [81, 331] on div "Campaigns" at bounding box center [75, 333] width 50 height 13
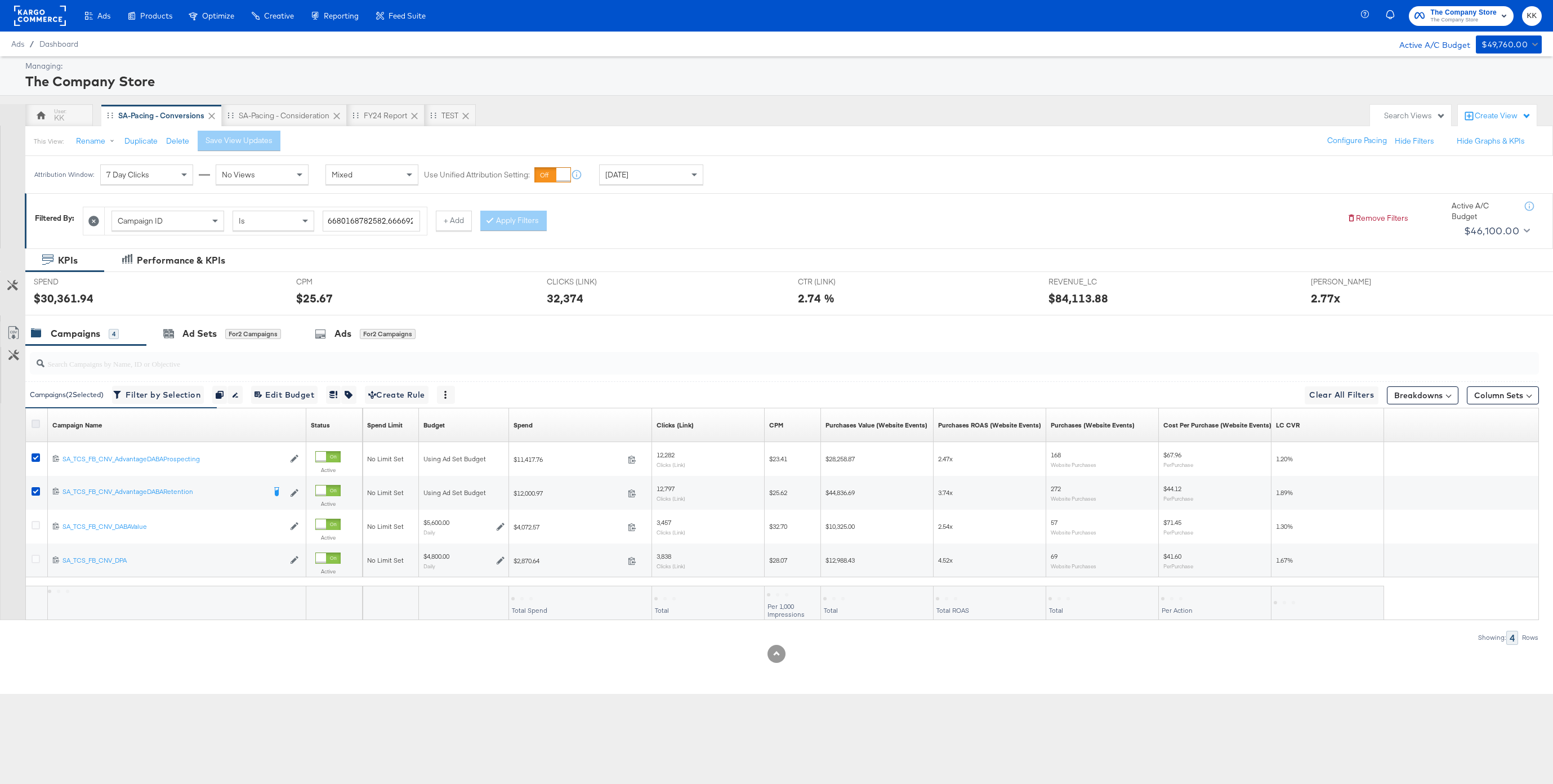
click at [37, 423] on icon at bounding box center [35, 424] width 8 height 8
click at [0, 0] on input "checkbox" at bounding box center [0, 0] width 0 height 0
click at [37, 423] on icon at bounding box center [35, 424] width 8 height 8
click at [0, 0] on input "checkbox" at bounding box center [0, 0] width 0 height 0
